Goal: Task Accomplishment & Management: Use online tool/utility

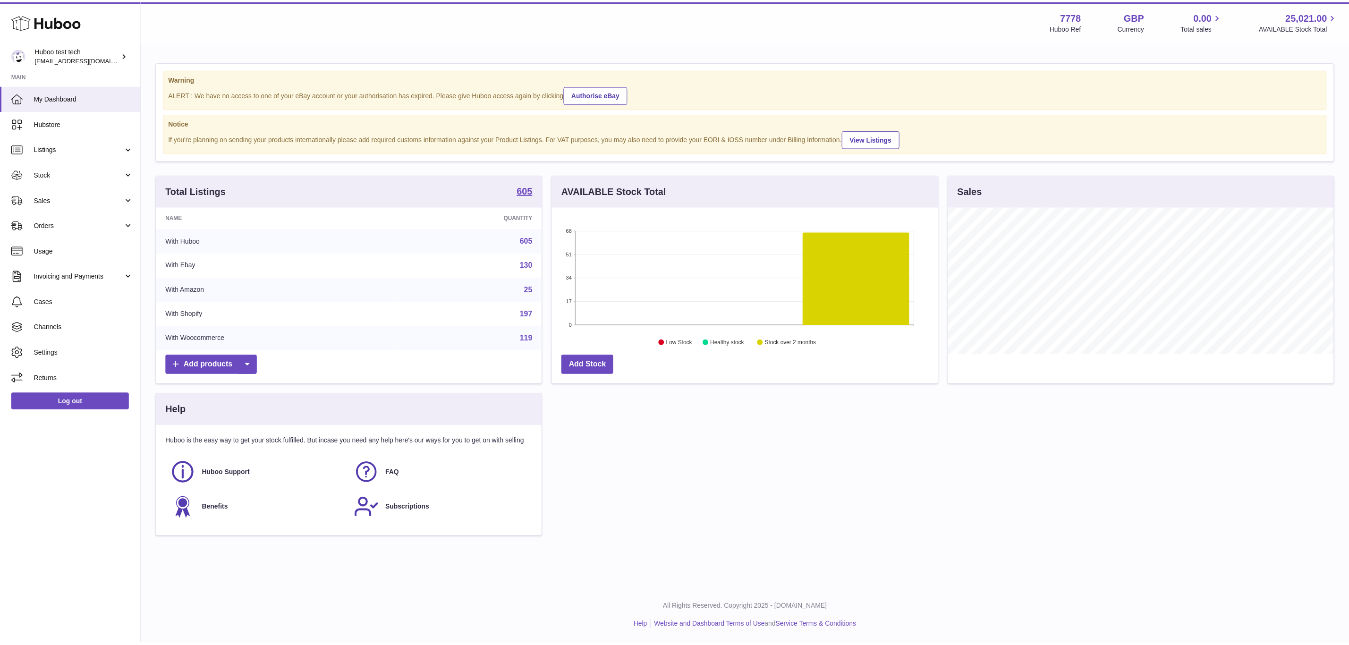
scroll to position [147, 388]
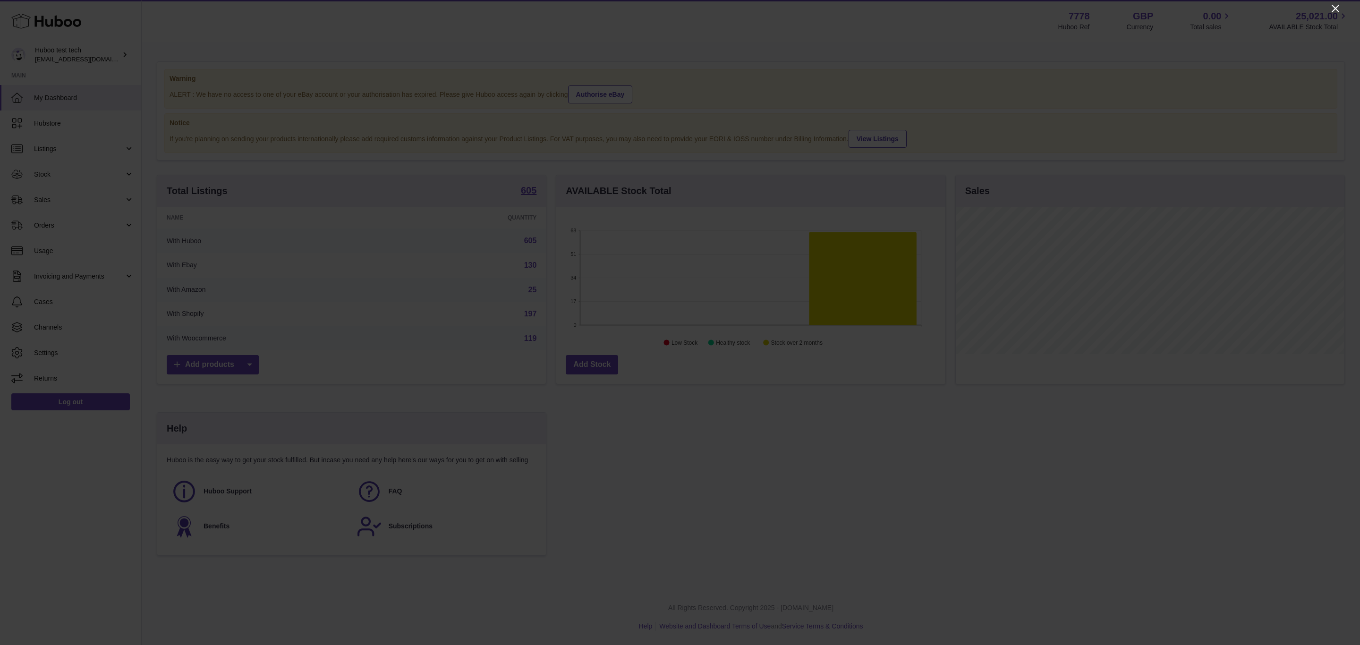
click at [1336, 7] on icon "Close" at bounding box center [1335, 9] width 8 height 8
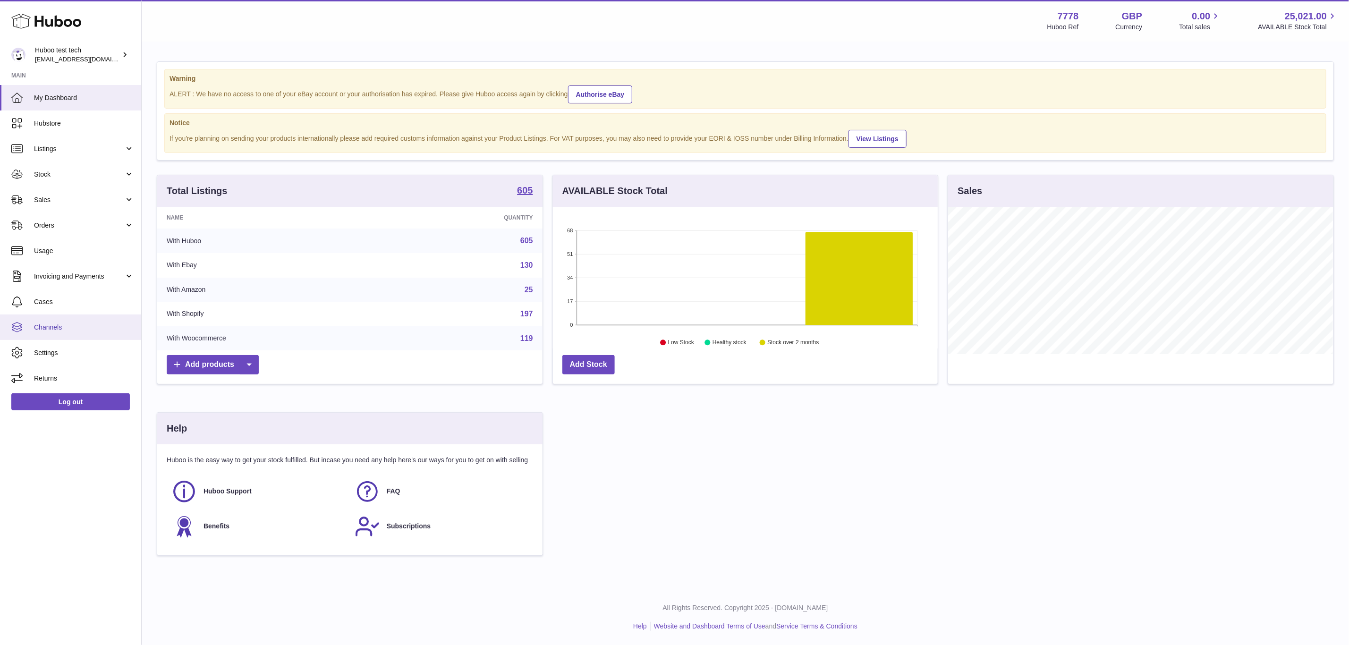
click at [70, 330] on span "Channels" at bounding box center [84, 327] width 100 height 9
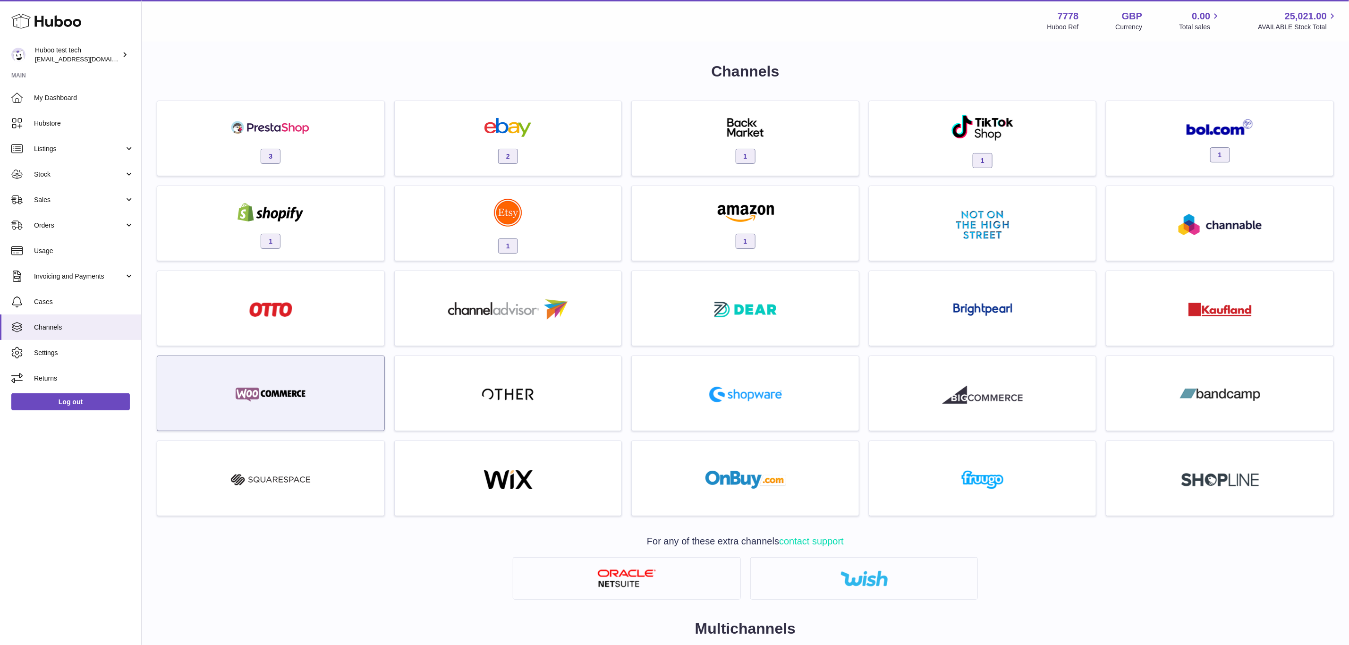
click at [325, 375] on div at bounding box center [271, 395] width 218 height 60
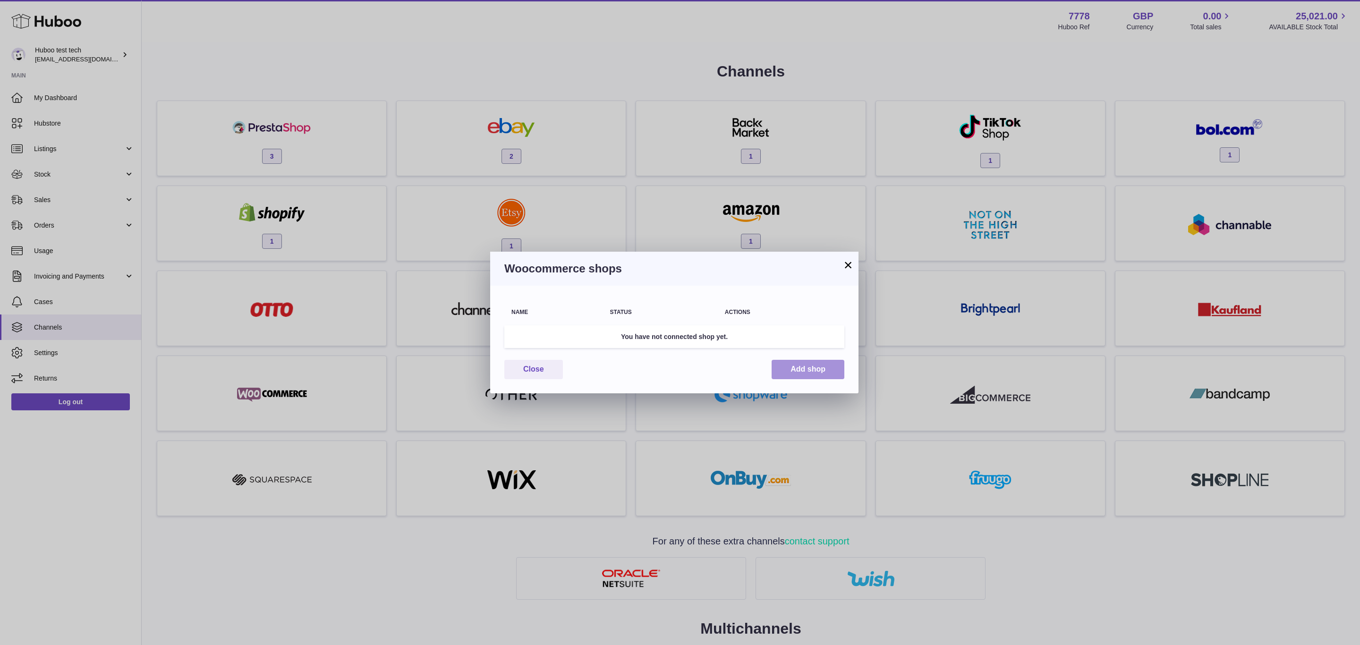
click at [823, 368] on button "Add shop" at bounding box center [807, 369] width 73 height 19
